Goal: Task Accomplishment & Management: Manage account settings

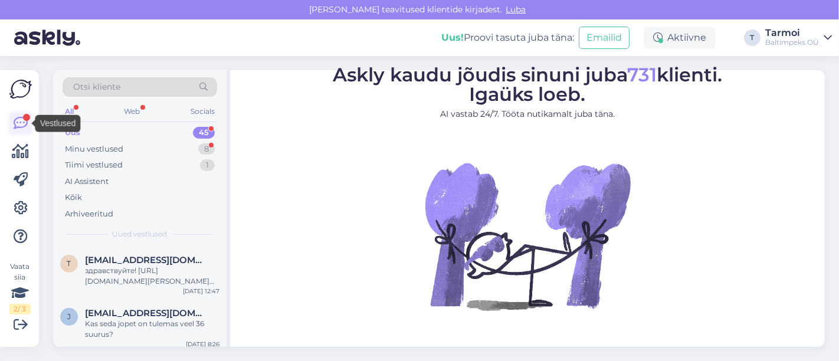
click at [15, 127] on icon at bounding box center [21, 123] width 14 height 14
click at [21, 206] on icon at bounding box center [21, 208] width 14 height 14
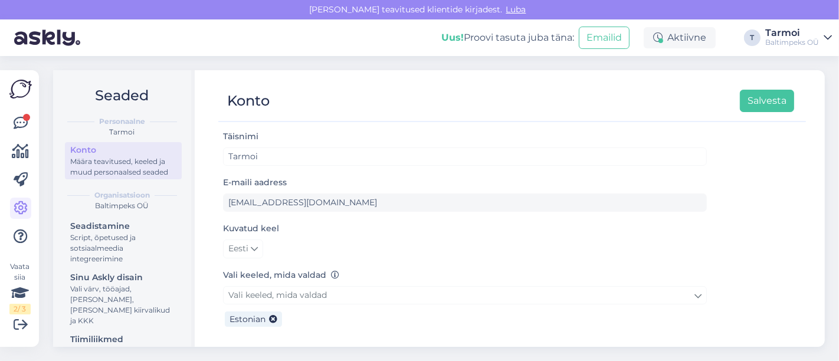
click at [84, 166] on div "Määra teavitused, keeled ja muud personaalsed seaded" at bounding box center [123, 166] width 106 height 21
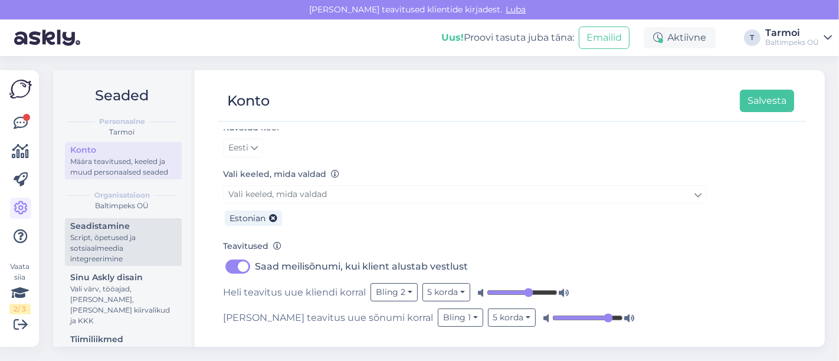
click at [114, 232] on div "Seadistamine" at bounding box center [123, 226] width 106 height 12
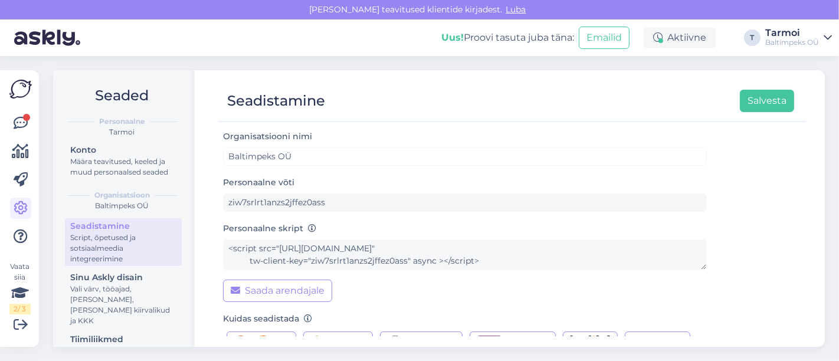
scroll to position [113, 0]
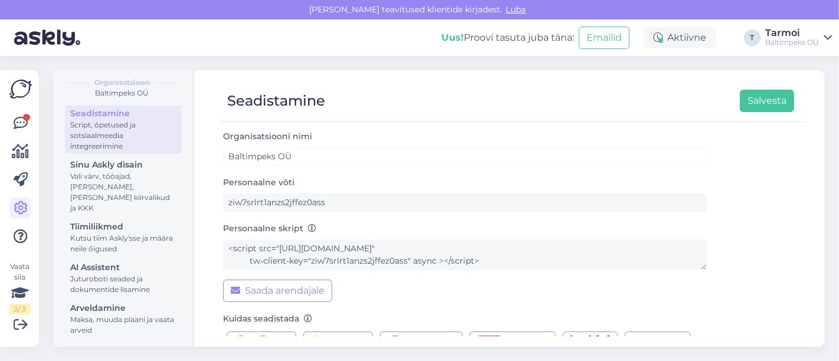
click at [0, 205] on div "Vaata siia 2 / 3 Võimalused Veendu, et Askly loob sulle väärtust. Sulge Ühenda …" at bounding box center [19, 208] width 39 height 277
drag, startPoint x: 48, startPoint y: 326, endPoint x: 68, endPoint y: 363, distance: 41.4
click at [68, 360] on html "[PERSON_NAME] teavitused klientide kirjadest. Luba Uus! Proovi tasuta [PERSON_N…" at bounding box center [419, 180] width 839 height 361
click at [169, 360] on div "Seaded Personaalne [PERSON_NAME] Määra teavitused, keeled ja muud personaalsed …" at bounding box center [442, 208] width 793 height 305
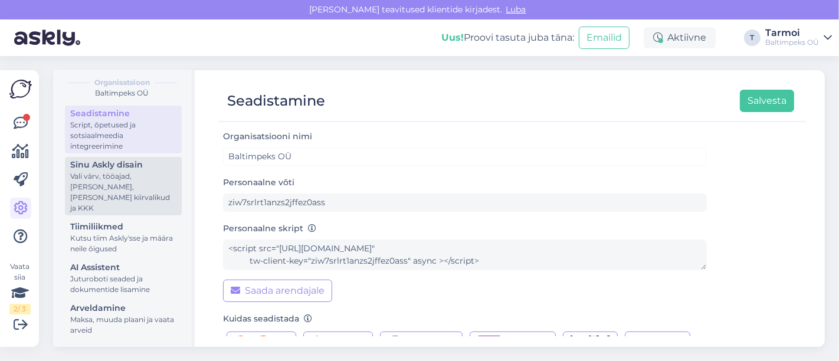
click at [90, 185] on div "Vali värv, tööajad, [PERSON_NAME], [PERSON_NAME] kiirvalikud ja KKK" at bounding box center [123, 192] width 106 height 42
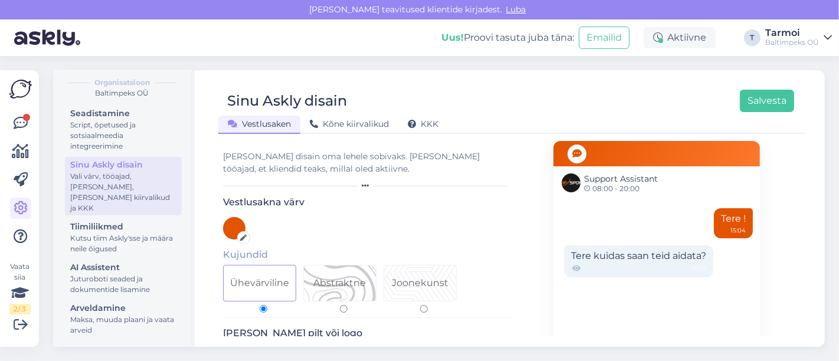
click at [700, 257] on div "Tere kuidas saan teid aidata? 15:05" at bounding box center [638, 261] width 149 height 32
click at [663, 257] on div "Tere kuidas saan teid aidata? 15:05" at bounding box center [638, 261] width 149 height 32
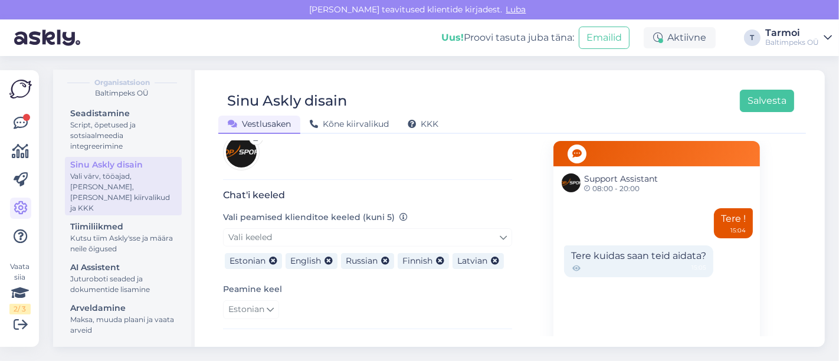
scroll to position [219, 0]
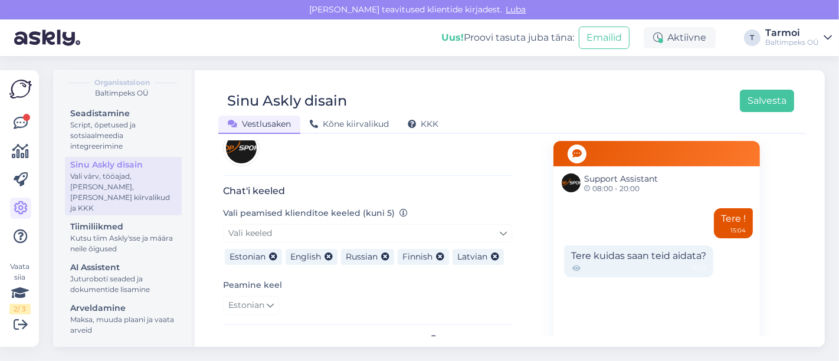
drag, startPoint x: 829, startPoint y: 221, endPoint x: 837, endPoint y: 253, distance: 33.5
click at [837, 253] on div "Seaded Personaalne [PERSON_NAME] Määra teavitused, keeled ja muud personaalsed …" at bounding box center [442, 208] width 793 height 305
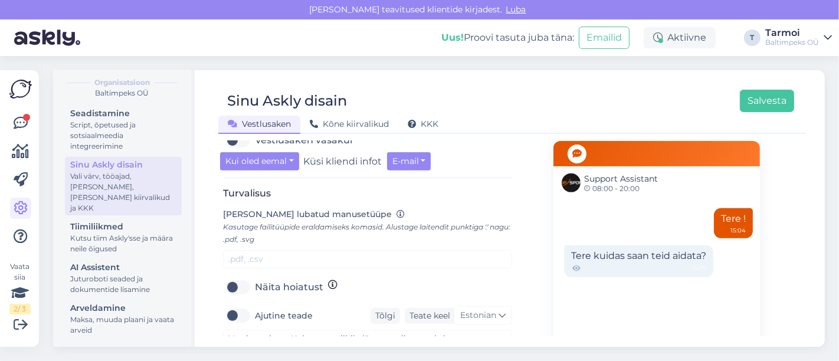
scroll to position [446, 0]
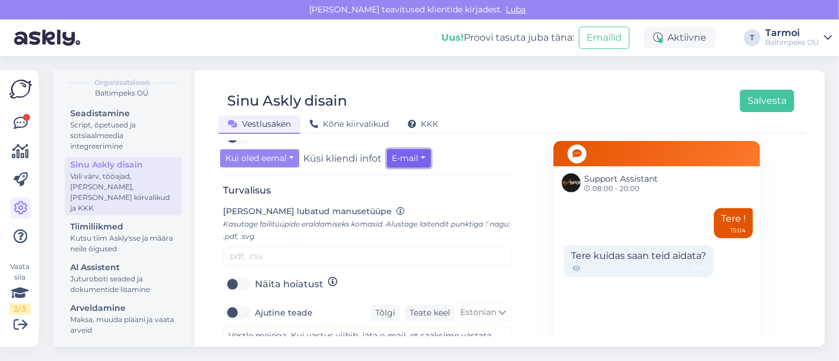
click at [401, 152] on button "E-mail" at bounding box center [409, 158] width 44 height 18
click at [416, 182] on link "E-mail" at bounding box center [439, 182] width 104 height 19
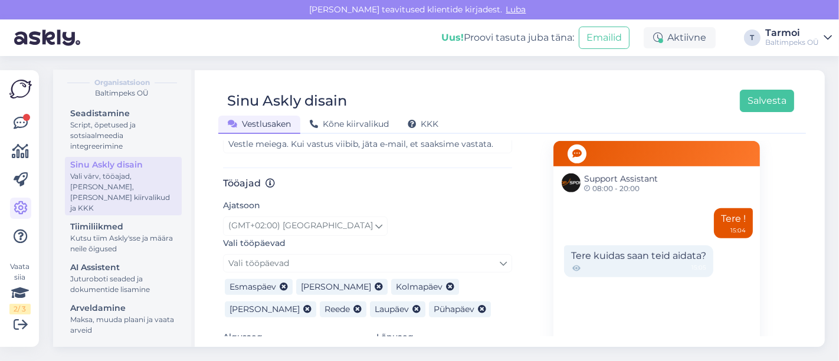
scroll to position [649, 0]
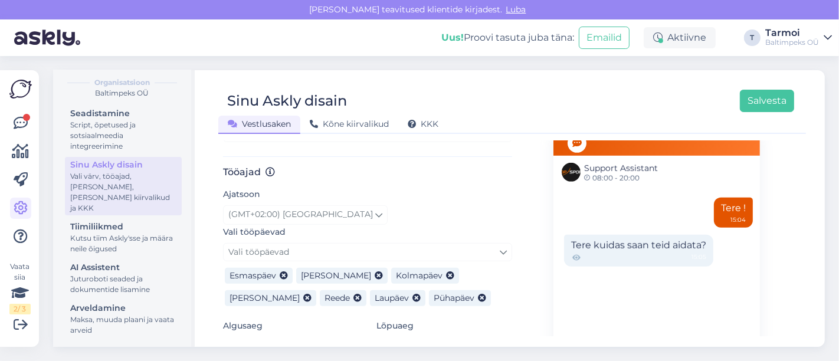
click at [659, 245] on div "Tere kuidas saan teid aidata? 15:05" at bounding box center [638, 251] width 149 height 32
click at [616, 171] on span "Support Assistant" at bounding box center [621, 168] width 74 height 12
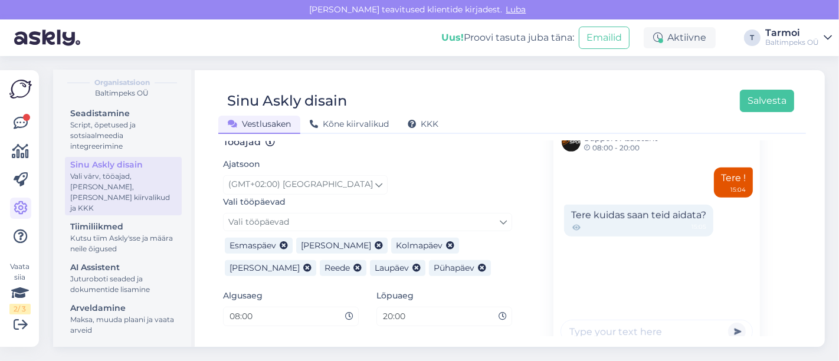
scroll to position [712, 0]
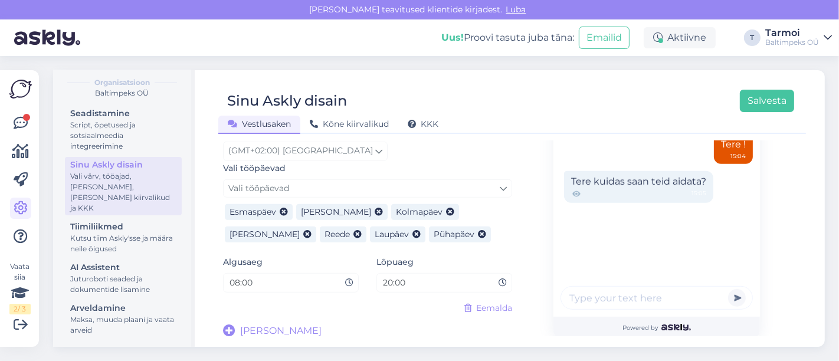
click at [833, 160] on div "Seaded Personaalne [PERSON_NAME] Määra teavitused, keeled ja muud personaalsed …" at bounding box center [442, 208] width 793 height 305
click at [261, 329] on span "[PERSON_NAME]" at bounding box center [280, 331] width 81 height 14
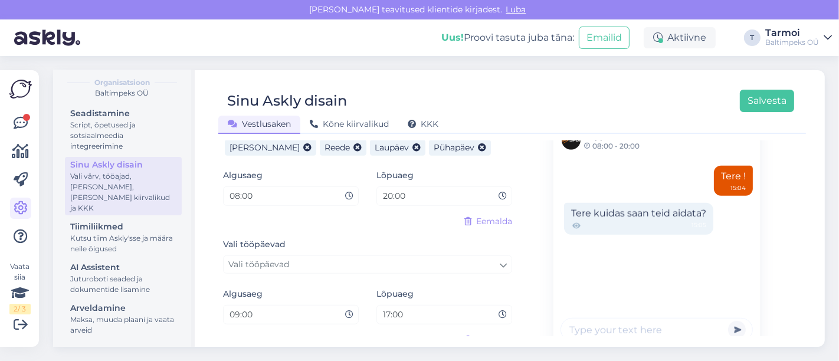
scroll to position [832, 0]
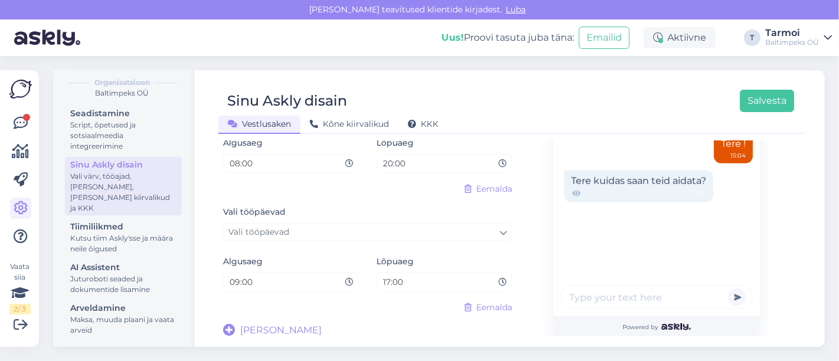
click at [728, 293] on button "button" at bounding box center [737, 297] width 18 height 18
click at [684, 289] on input "text" at bounding box center [656, 297] width 192 height 24
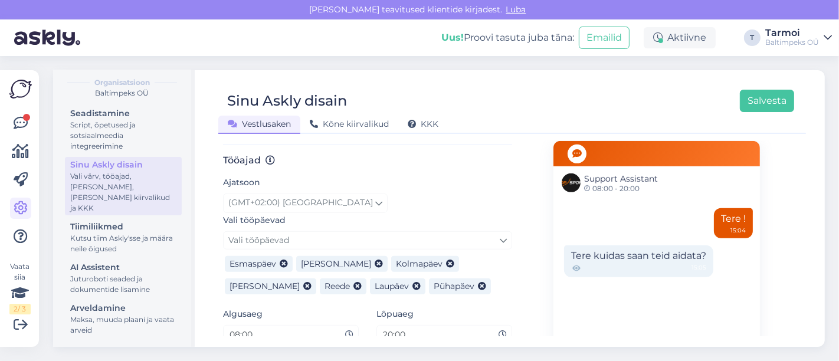
scroll to position [489, 0]
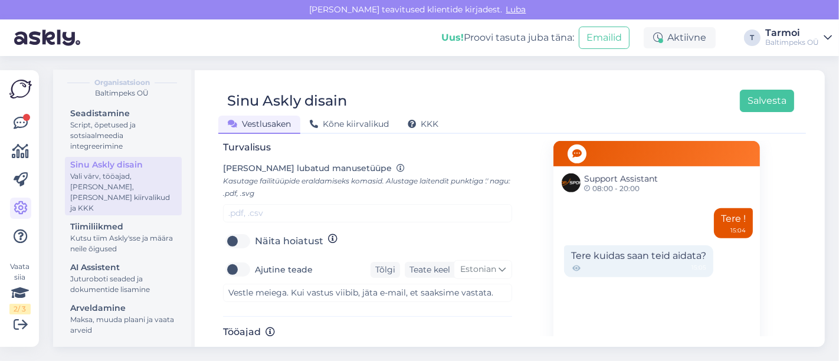
click at [255, 265] on label "Ajutine teade" at bounding box center [284, 269] width 58 height 19
click at [237, 265] on input "Ajutine teade" at bounding box center [237, 269] width 29 height 19
checkbox input "true"
drag, startPoint x: 552, startPoint y: 286, endPoint x: 578, endPoint y: 272, distance: 29.3
click at [578, 272] on div "[PERSON_NAME] disain oma lehele sobivaks. [PERSON_NAME] tööajad, et kliendid te…" at bounding box center [512, 166] width 578 height 1028
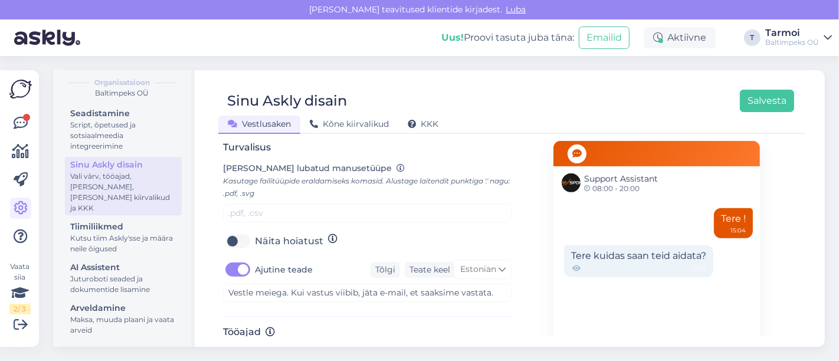
click at [606, 103] on div "Sinu Askly disain Salvesta" at bounding box center [506, 101] width 576 height 22
click at [755, 80] on div "Sinu Askly disain Salvesta Vestlusaken Kõne kiirvalikud KKK Vali disain oma leh…" at bounding box center [511, 208] width 625 height 277
click at [757, 86] on div "Sinu Askly disain Salvesta Vestlusaken Kõne kiirvalikud KKK" at bounding box center [511, 107] width 587 height 53
drag, startPoint x: 761, startPoint y: 88, endPoint x: 763, endPoint y: 101, distance: 12.6
click at [763, 101] on div "Sinu Askly disain Salvesta Vestlusaken Kõne kiirvalikud KKK" at bounding box center [511, 107] width 587 height 53
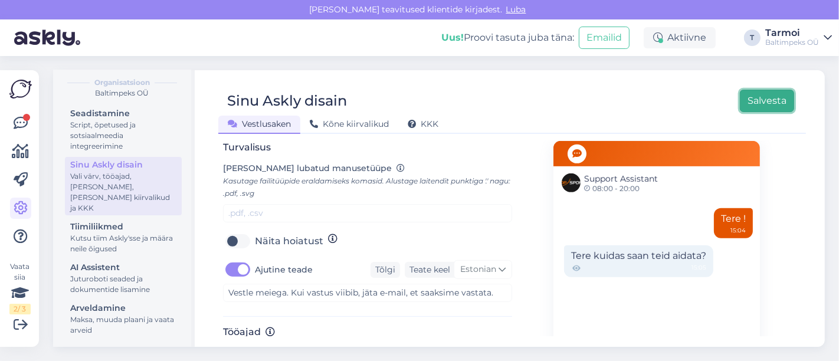
click at [763, 101] on button "Salvesta" at bounding box center [767, 101] width 54 height 22
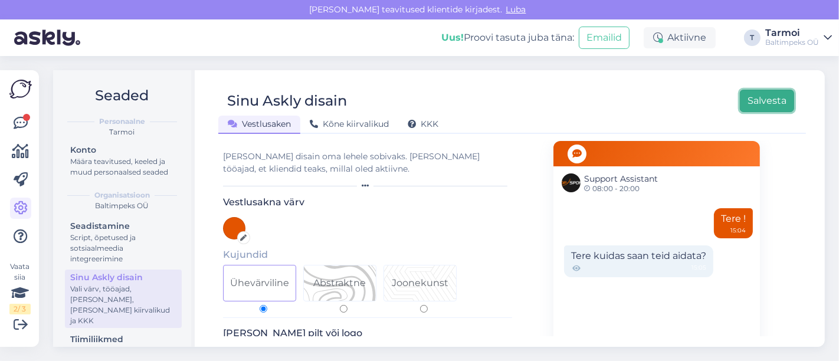
drag, startPoint x: 737, startPoint y: 93, endPoint x: 615, endPoint y: 1, distance: 153.2
click at [682, 64] on div "Seaded Personaalne [PERSON_NAME] Määra teavitused, keeled ja muud personaalsed …" at bounding box center [442, 208] width 793 height 305
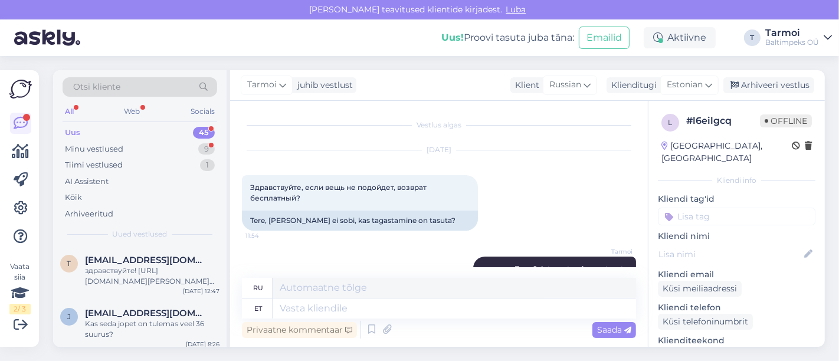
scroll to position [107, 0]
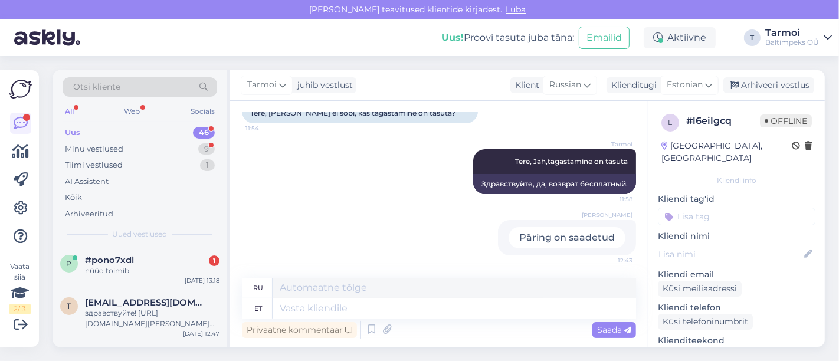
click at [257, 238] on div "[PERSON_NAME] on saadetud 12:43" at bounding box center [439, 237] width 394 height 61
click at [104, 252] on div "p #pono7xdl 1 nüüd toimib [DATE] 13:18" at bounding box center [139, 268] width 173 height 42
